Goal: Obtain resource: Obtain resource

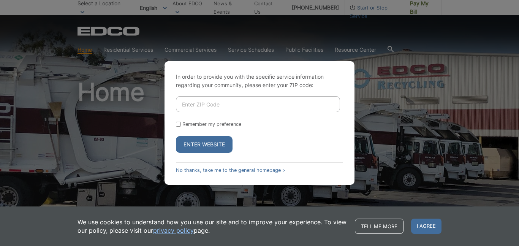
click at [205, 101] on input "Enter ZIP Code" at bounding box center [258, 104] width 164 height 16
type input "92028"
click at [214, 136] on button "Enter Website" at bounding box center [204, 144] width 57 height 17
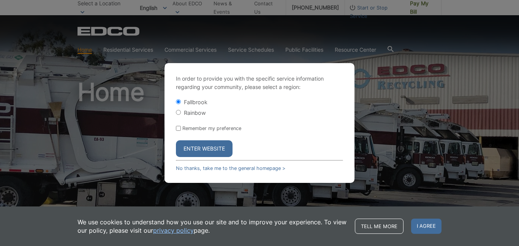
click at [182, 112] on div "Rainbow" at bounding box center [259, 113] width 167 height 8
click at [180, 112] on input "Rainbow" at bounding box center [178, 112] width 5 height 5
radio input "true"
click at [199, 143] on button "Enter Website" at bounding box center [204, 148] width 57 height 17
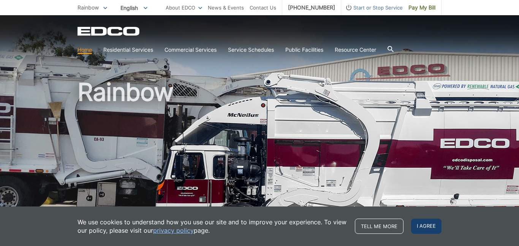
click at [420, 226] on span "I agree" at bounding box center [426, 225] width 30 height 15
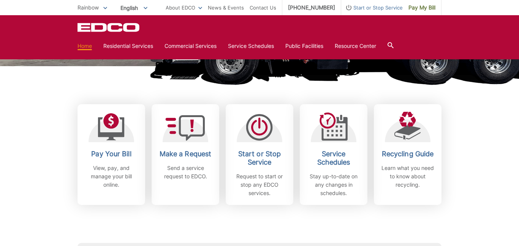
scroll to position [178, 0]
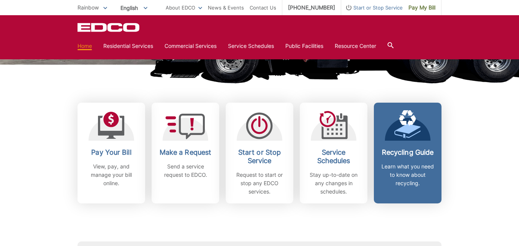
click at [394, 143] on link "Recycling Guide Learn what you need to know about recycling." at bounding box center [408, 153] width 68 height 101
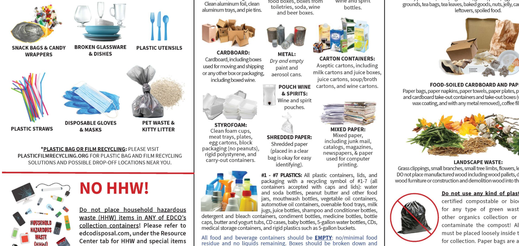
scroll to position [289, 0]
